Goal: Communication & Community: Answer question/provide support

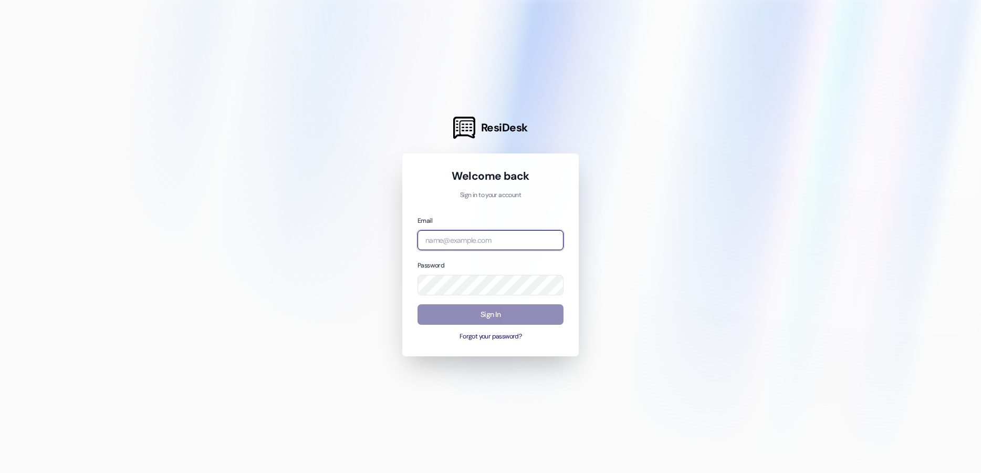
type input "leasing.nauvoohouse@redstoneresidential.com"
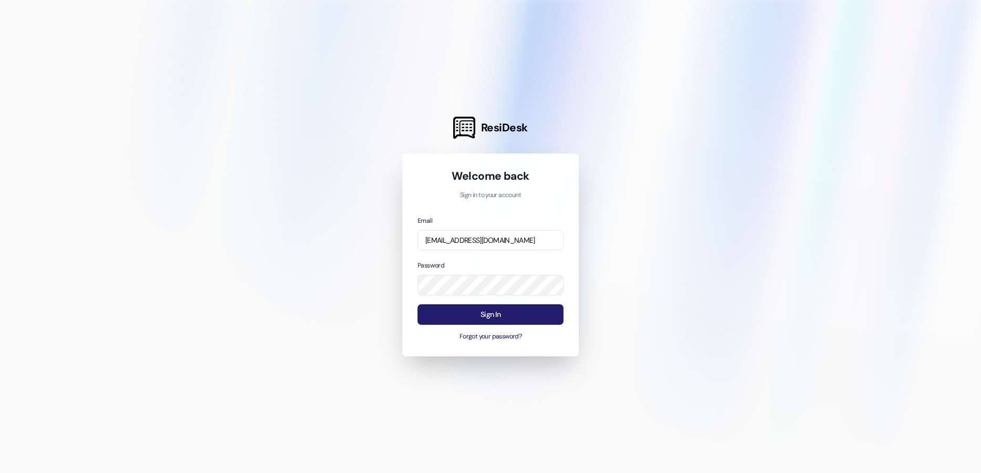
click at [462, 314] on button "Sign In" at bounding box center [490, 314] width 146 height 20
